Goal: Task Accomplishment & Management: Complete application form

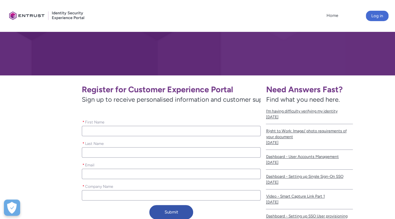
scroll to position [82, 0]
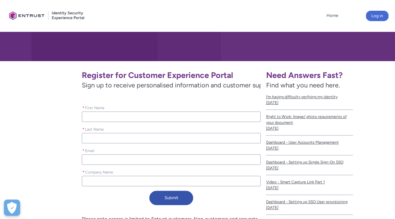
click at [134, 121] on input "* First Name" at bounding box center [171, 116] width 179 height 10
type lightning-primitive-input-simple "[PERSON_NAME]"
type lightning-primitive-input-simple "Miney"
type lightning-primitive-input-simple "[PERSON_NAME][EMAIL_ADDRESS][DOMAIN_NAME]"
type input "[PERSON_NAME]"
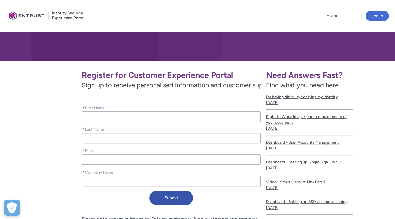
type input "Miney"
type input "[PERSON_NAME][EMAIL_ADDRESS][DOMAIN_NAME]"
click at [128, 181] on input "* Company Name" at bounding box center [171, 181] width 179 height 10
type lightning-primitive-input-simple "A"
type input "A"
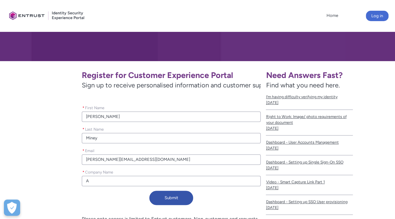
type lightning-primitive-input-simple "Ac"
type input "Ac"
type lightning-primitive-input-simple "Aca"
type input "Aca"
type lightning-primitive-input-simple "Ac"
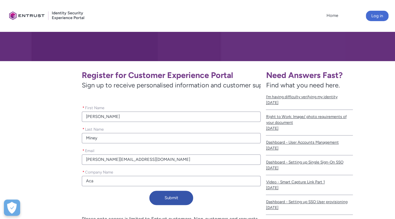
type input "Ac"
type lightning-primitive-input-simple "A"
type input "A"
type lightning-primitive-input-simple "Av"
type input "Av"
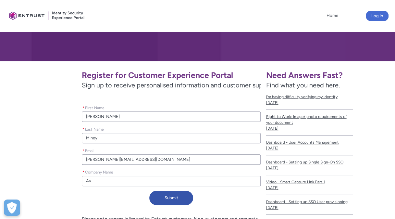
type lightning-primitive-input-simple "Ava"
type input "Ava"
type lightning-primitive-input-simple "Avan"
type input "Avan"
type lightning-primitive-input-simple "Avant"
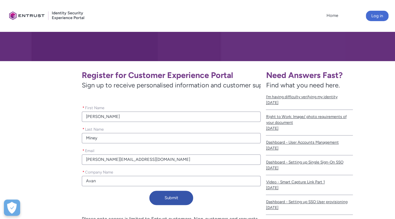
type input "Avant"
click at [167, 201] on button "Submit" at bounding box center [171, 198] width 44 height 14
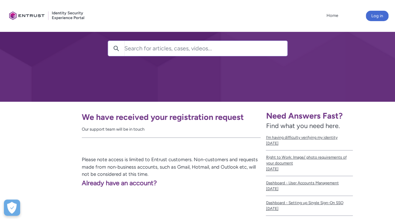
scroll to position [0, 0]
